Goal: Transaction & Acquisition: Purchase product/service

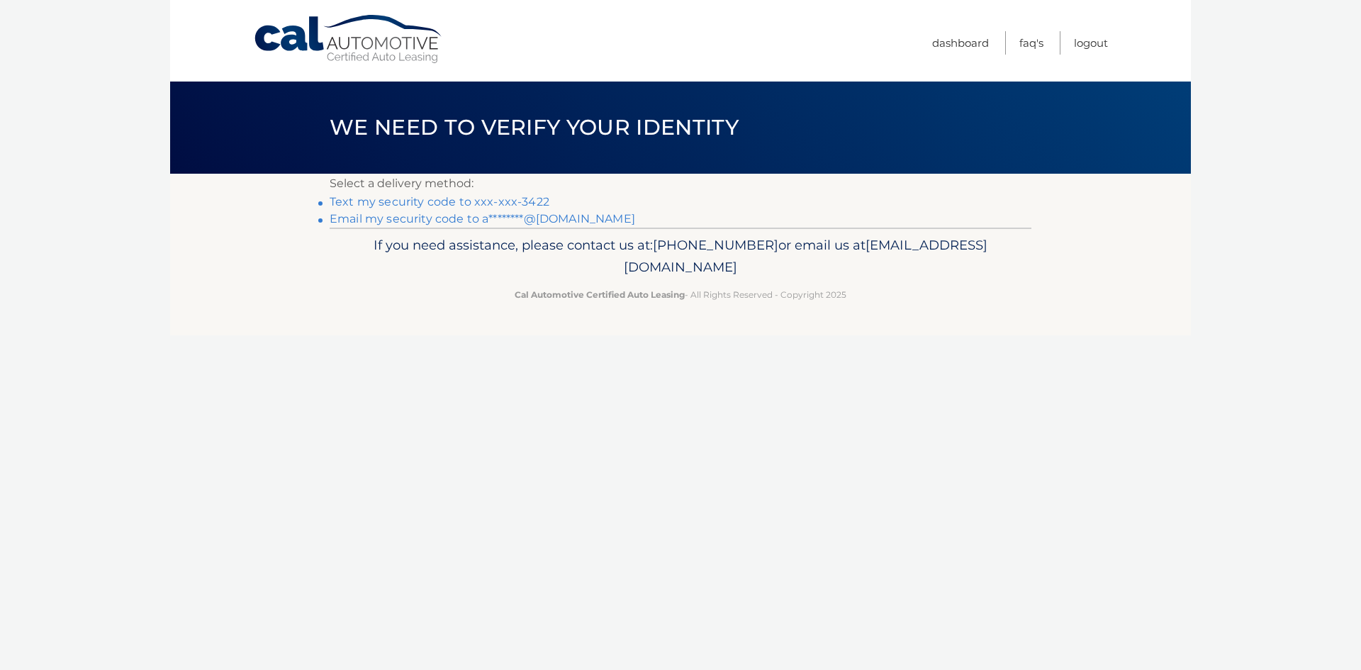
click at [508, 208] on link "Text my security code to xxx-xxx-3422" at bounding box center [440, 201] width 220 height 13
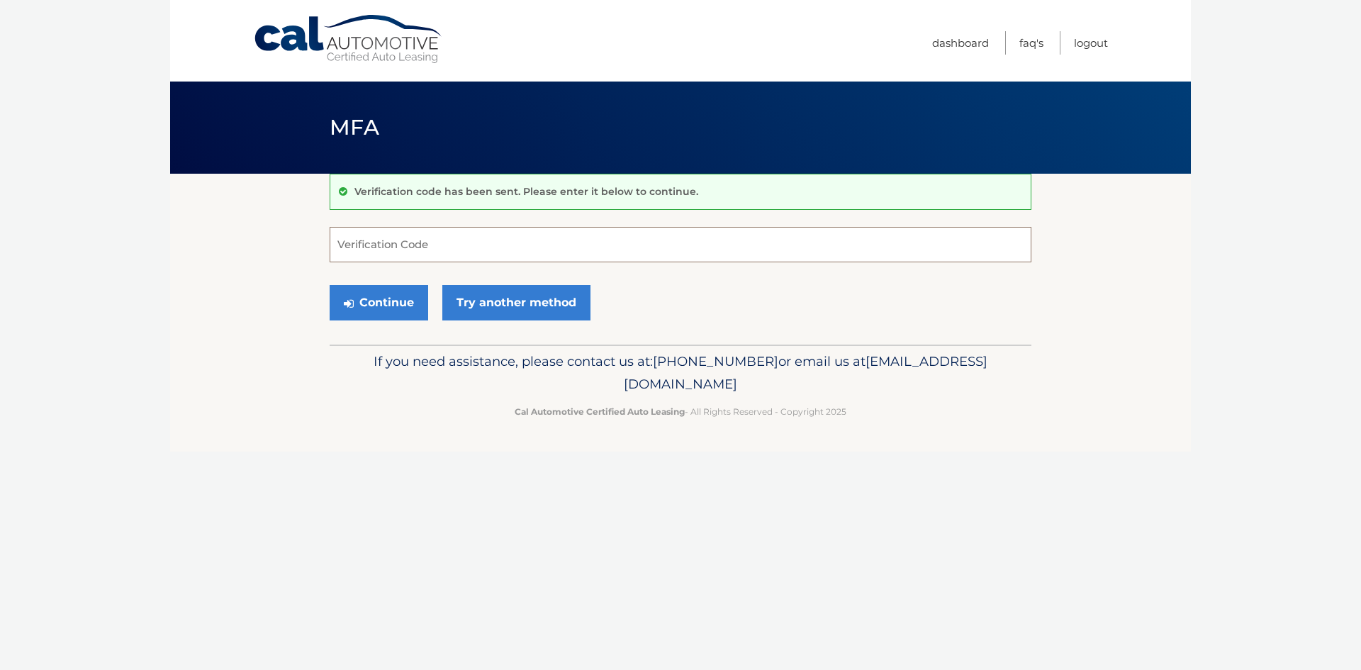
click at [503, 232] on input "Verification Code" at bounding box center [681, 244] width 702 height 35
type input "764347"
click at [388, 320] on button "Continue" at bounding box center [379, 302] width 99 height 35
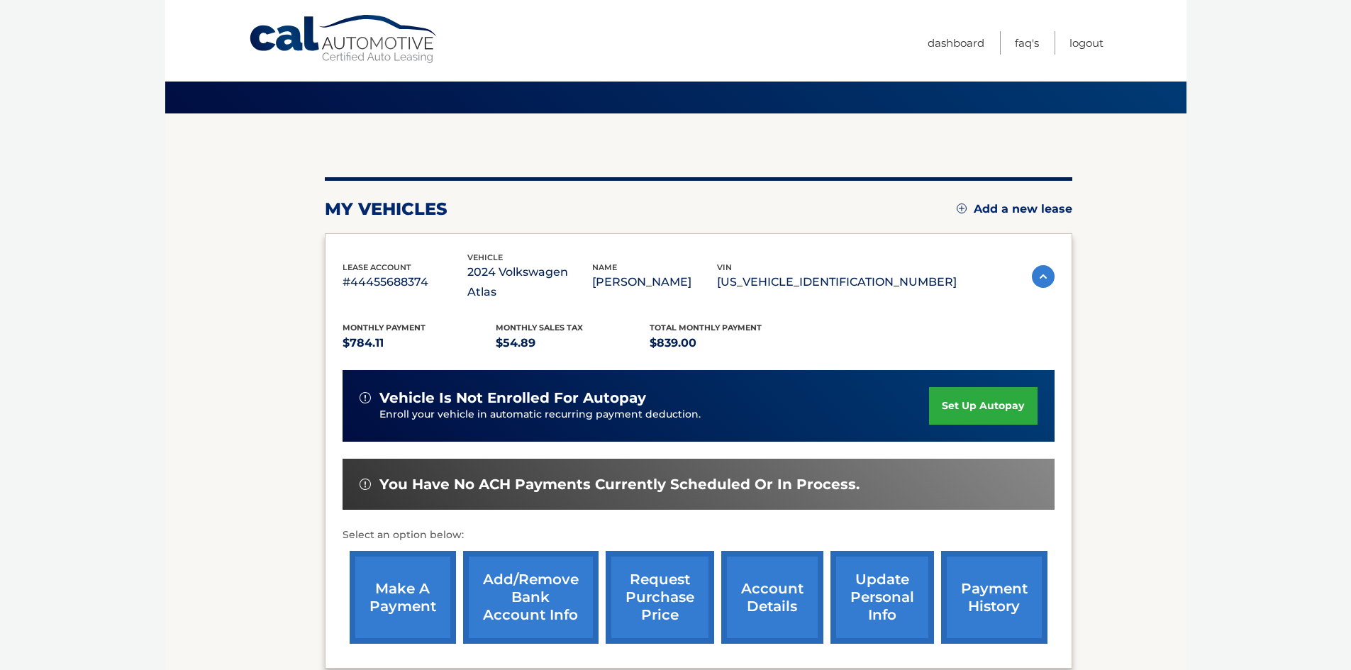
scroll to position [142, 0]
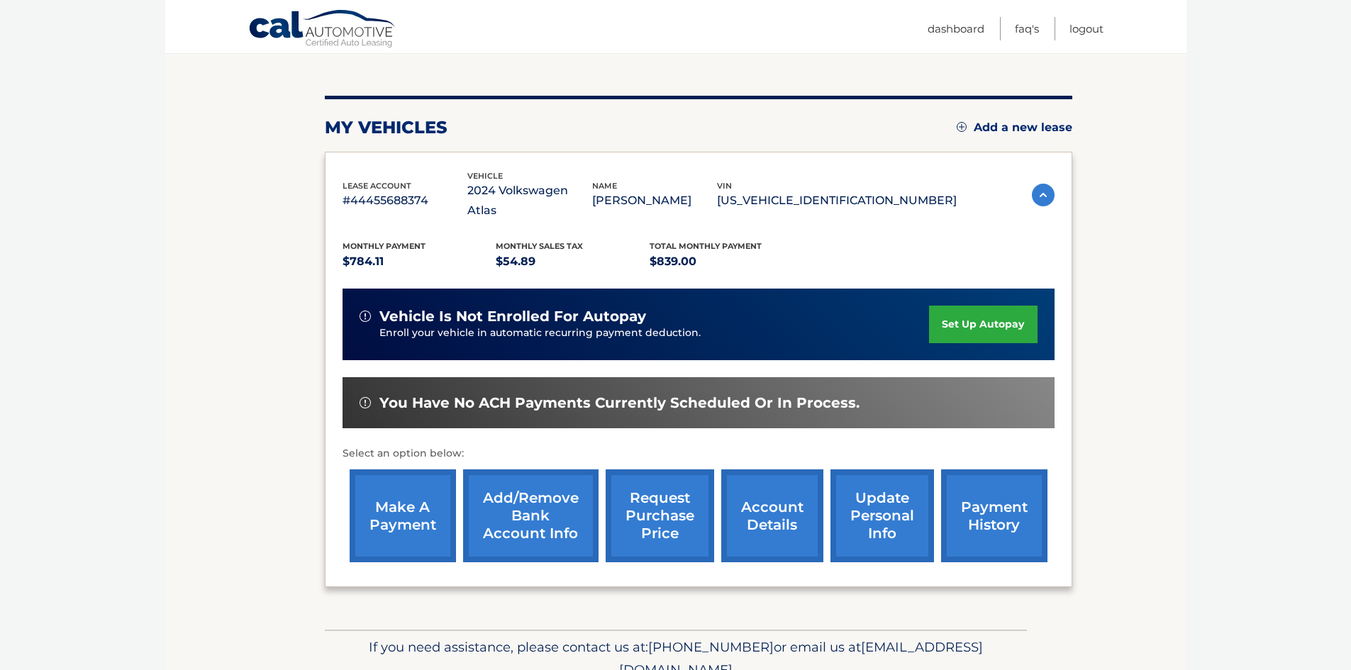
click at [398, 496] on link "make a payment" at bounding box center [403, 515] width 106 height 93
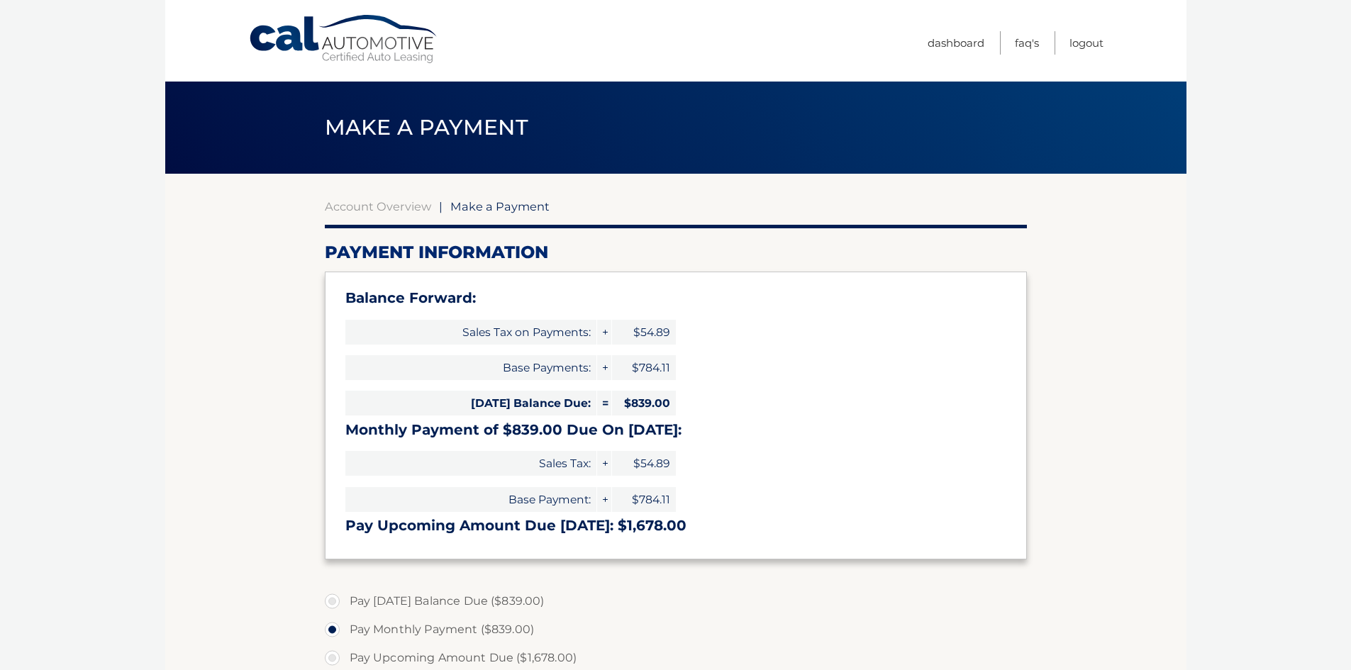
select select "MTFhNDJjYjctMWFiMi00ODVkLTgzODYtNzU3ZmIwYzJkODAz"
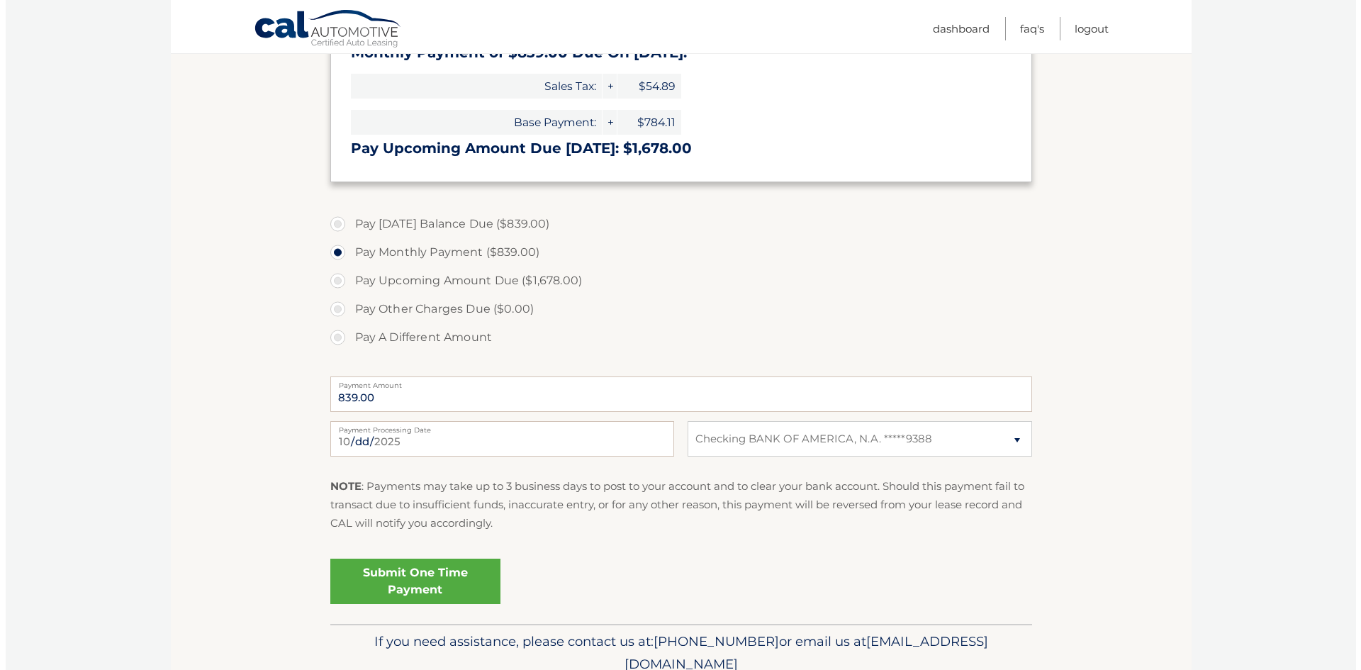
scroll to position [425, 0]
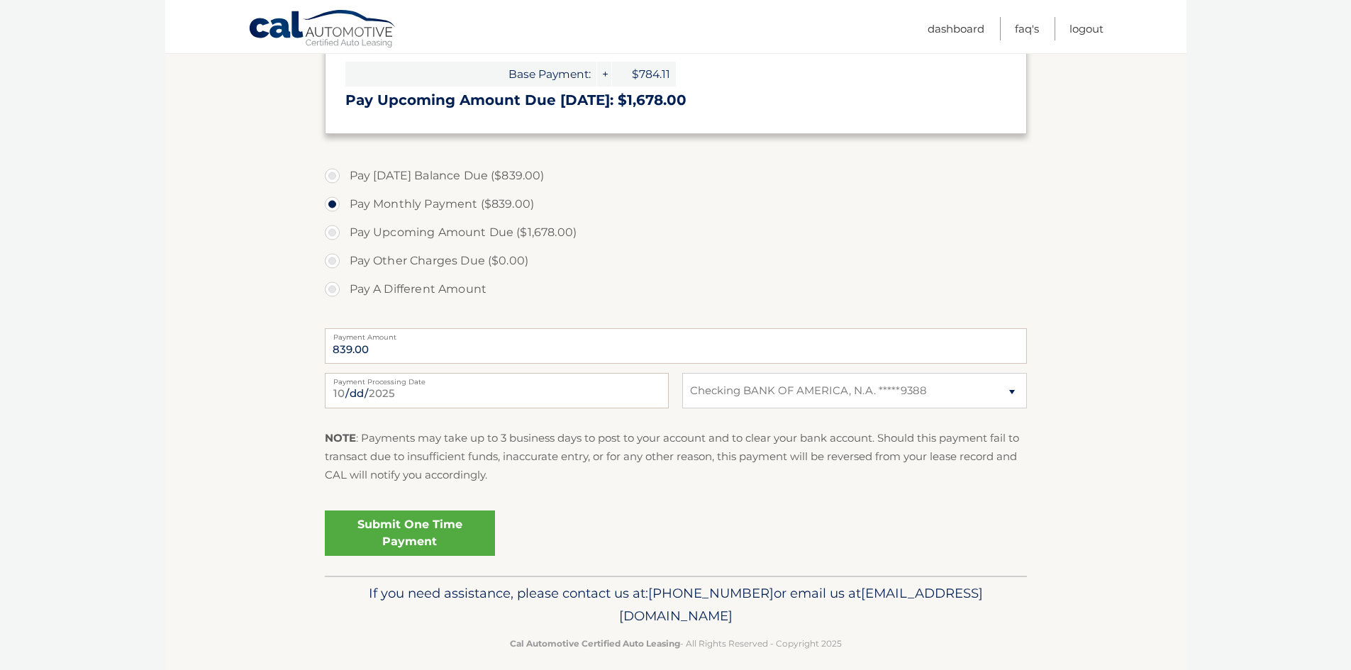
click at [468, 556] on link "Submit One Time Payment" at bounding box center [410, 532] width 170 height 45
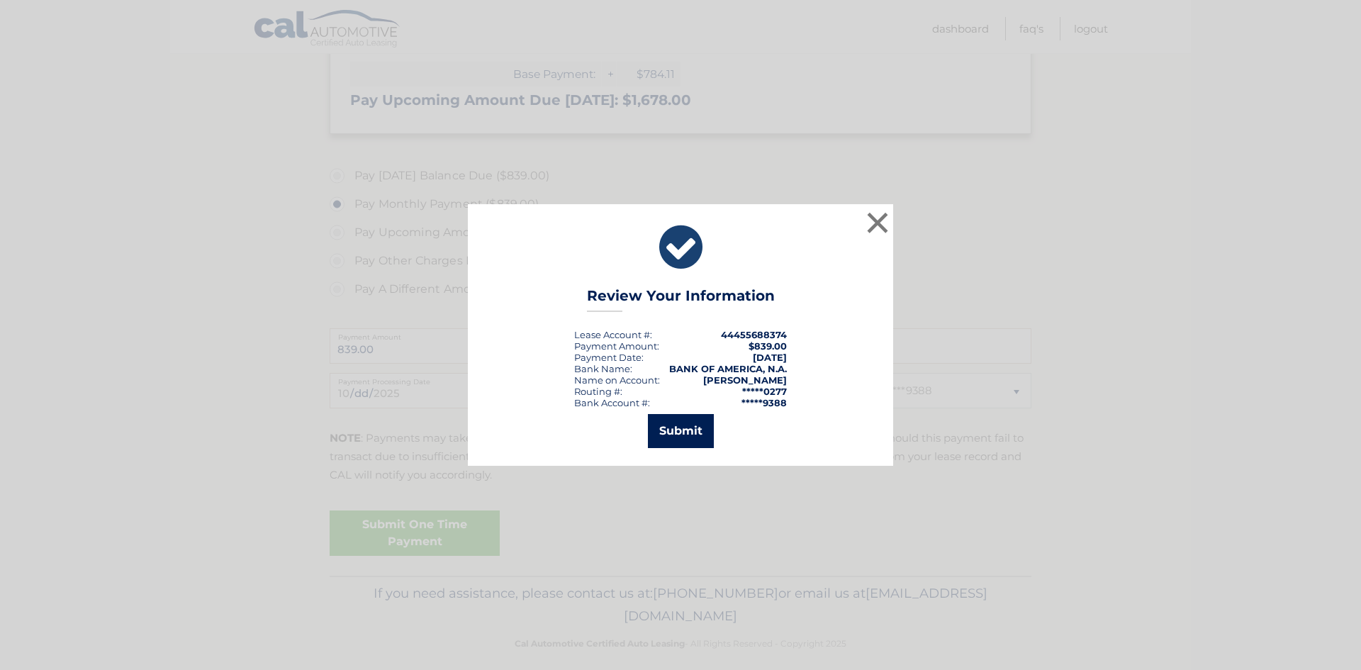
click at [677, 427] on button "Submit" at bounding box center [681, 431] width 66 height 34
